Goal: Navigation & Orientation: Find specific page/section

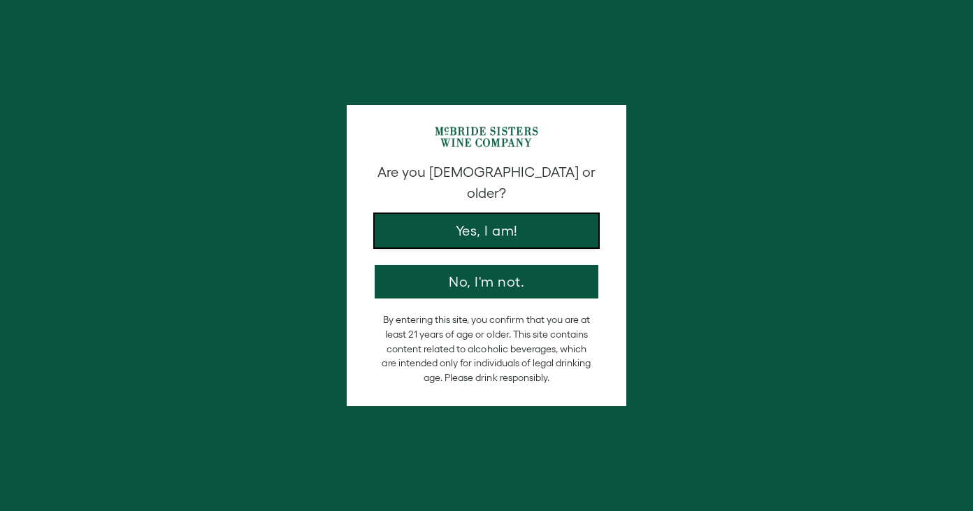
click at [494, 214] on button "Yes, I am!" at bounding box center [487, 231] width 224 height 34
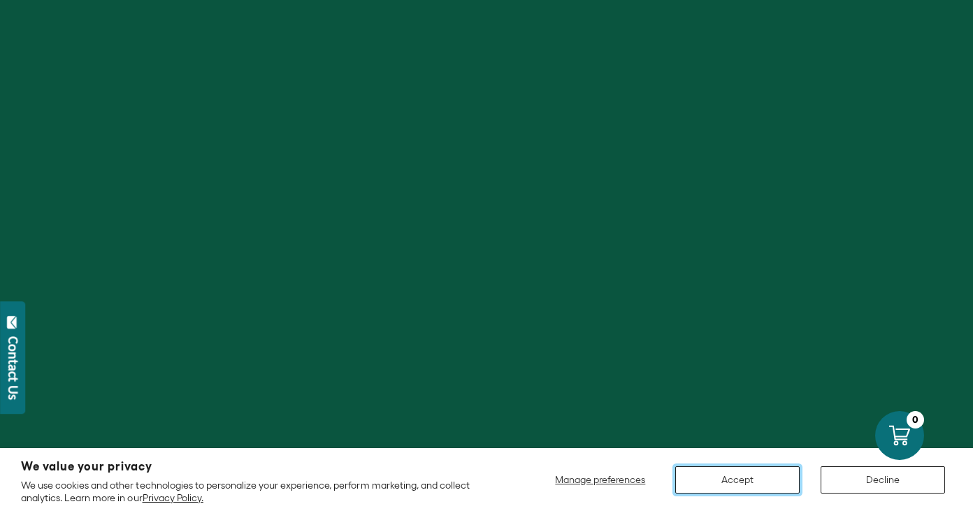
click at [724, 476] on button "Accept" at bounding box center [738, 479] width 124 height 27
click at [720, 478] on button "Accept" at bounding box center [738, 479] width 124 height 27
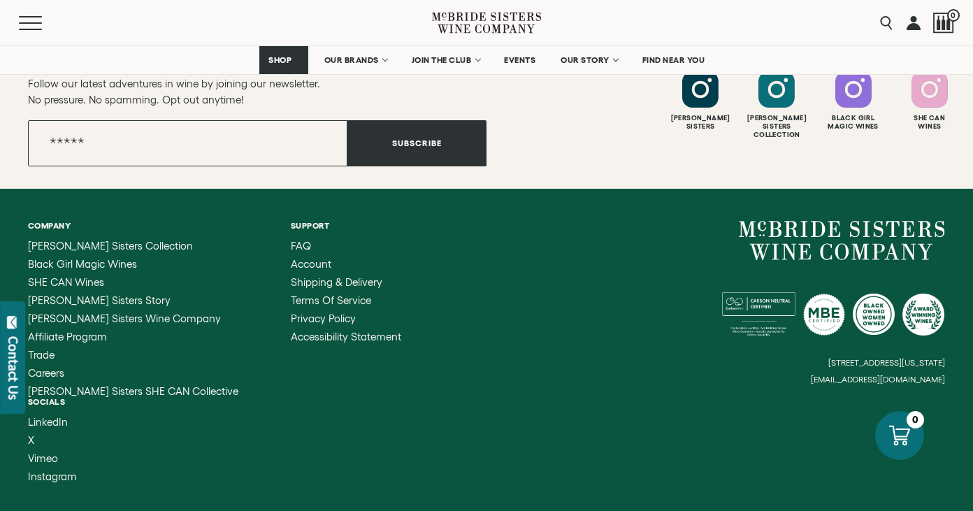
scroll to position [5270, 0]
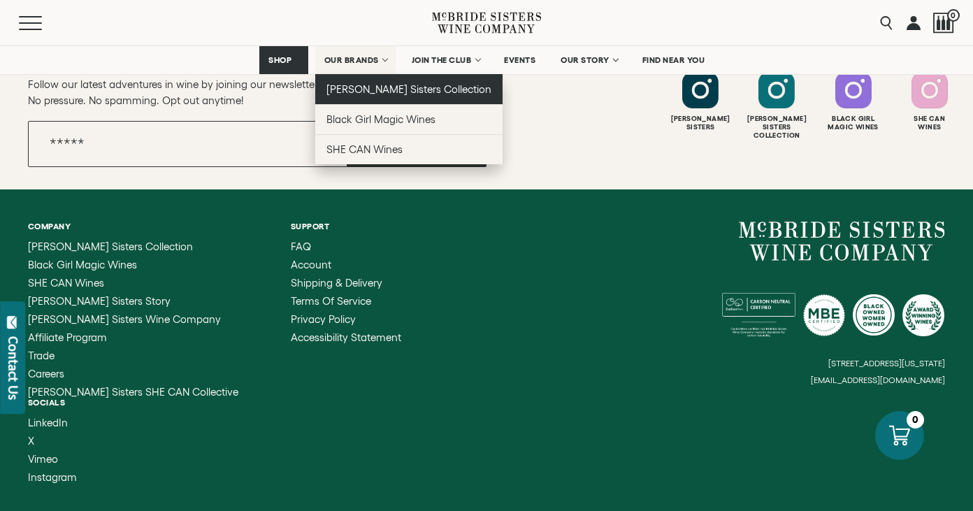
click at [368, 90] on span "[PERSON_NAME] Sisters Collection" at bounding box center [410, 89] width 166 height 12
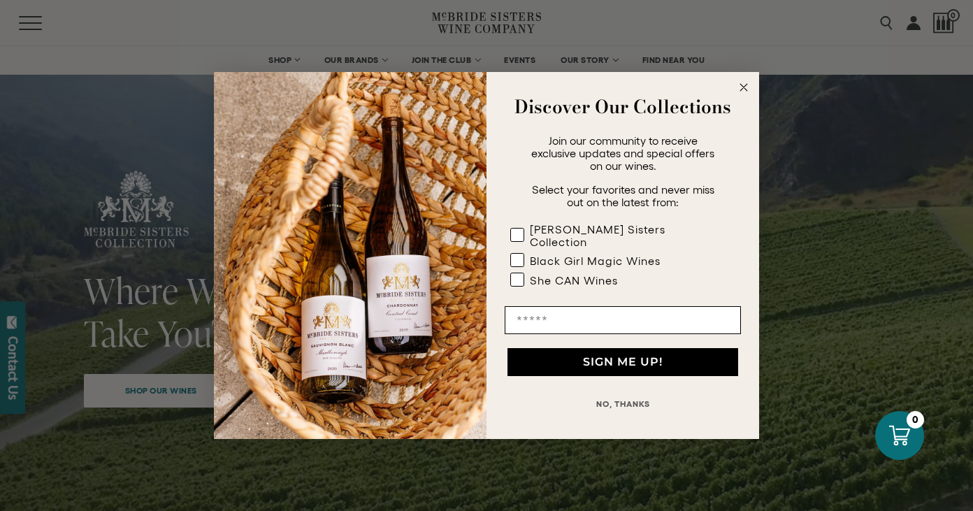
click at [741, 93] on circle "Close dialog" at bounding box center [744, 88] width 16 height 16
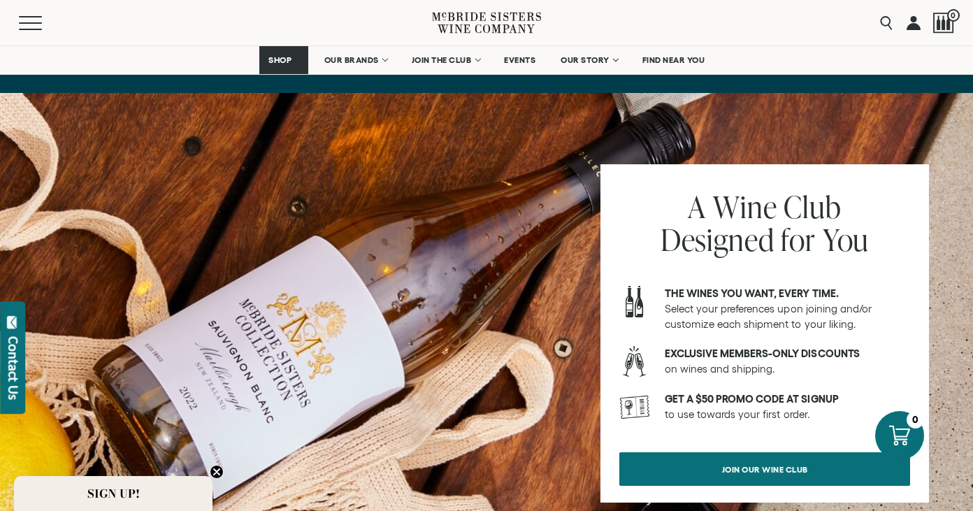
scroll to position [5173, 0]
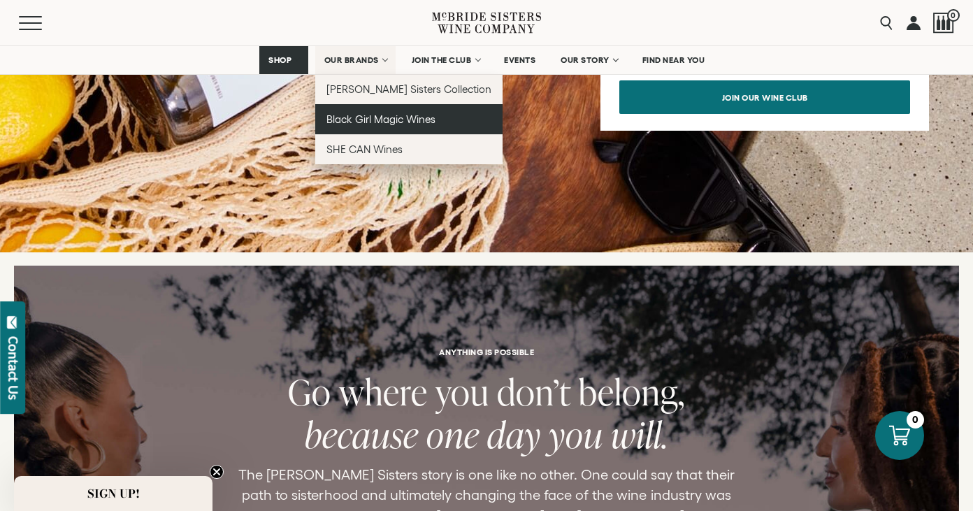
click at [376, 119] on span "Black Girl Magic Wines" at bounding box center [381, 119] width 109 height 12
